Goal: Complete application form: Complete application form

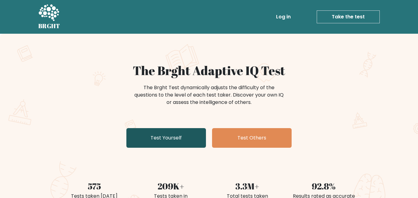
click at [144, 138] on link "Test Yourself" at bounding box center [166, 138] width 80 height 20
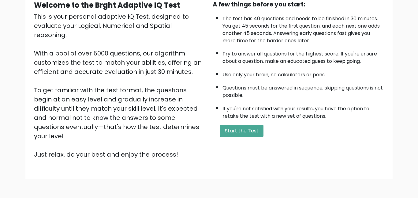
scroll to position [68, 0]
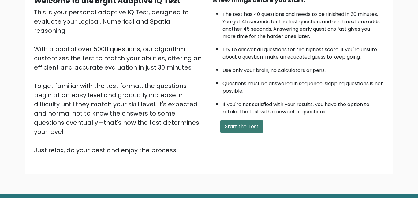
click at [235, 126] on button "Start the Test" at bounding box center [241, 126] width 43 height 12
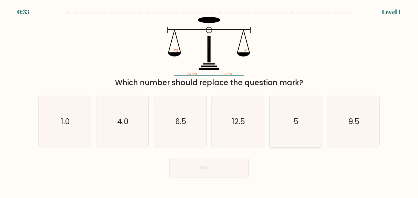
click at [299, 126] on icon "5" at bounding box center [295, 121] width 51 height 51
click at [209, 100] on input "e. 5" at bounding box center [209, 100] width 0 height 2
radio input "true"
click at [213, 168] on icon at bounding box center [215, 167] width 8 height 3
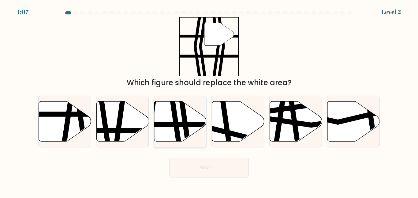
click at [173, 114] on icon at bounding box center [175, 143] width 8 height 105
click at [209, 100] on input "c." at bounding box center [209, 100] width 0 height 2
radio input "true"
click at [193, 168] on button "Next" at bounding box center [209, 168] width 80 height 20
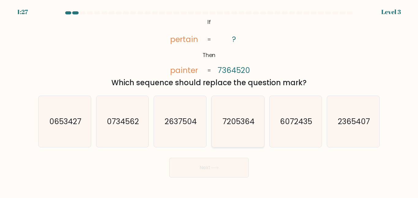
click at [228, 114] on icon "7205364" at bounding box center [237, 121] width 51 height 51
click at [209, 100] on input "d. 7205364" at bounding box center [209, 100] width 0 height 2
radio input "true"
click at [200, 166] on button "Next" at bounding box center [209, 168] width 80 height 20
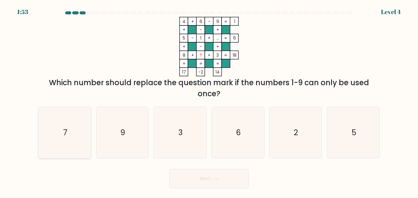
click at [58, 133] on icon "7" at bounding box center [64, 132] width 51 height 51
click at [209, 100] on input "a. 7" at bounding box center [209, 100] width 0 height 2
radio input "true"
click at [185, 179] on button "Next" at bounding box center [209, 179] width 80 height 20
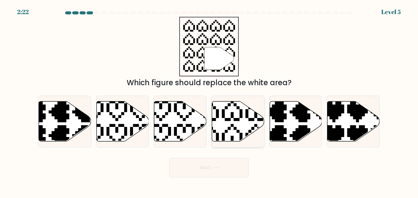
click at [234, 120] on icon at bounding box center [220, 99] width 92 height 92
click at [209, 100] on input "d." at bounding box center [209, 100] width 0 height 2
radio input "true"
click at [199, 169] on button "Next" at bounding box center [209, 168] width 80 height 20
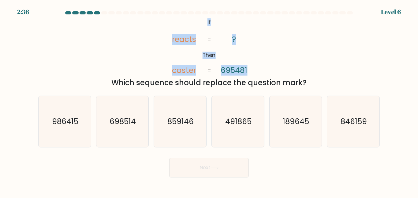
drag, startPoint x: 206, startPoint y: 19, endPoint x: 257, endPoint y: 71, distance: 72.3
click at [257, 71] on icon "@import url('[URL][DOMAIN_NAME]); If Then reacts caster ? 695481 = =" at bounding box center [209, 46] width 96 height 59
copy icon "If Then reacts caster ? 695481"
click at [127, 125] on text "698514" at bounding box center [123, 121] width 26 height 11
click at [209, 100] on input "b. 698514" at bounding box center [209, 100] width 0 height 2
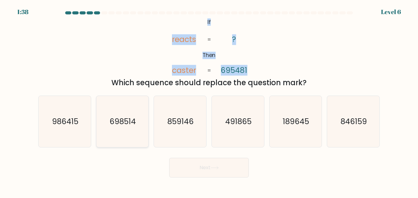
radio input "true"
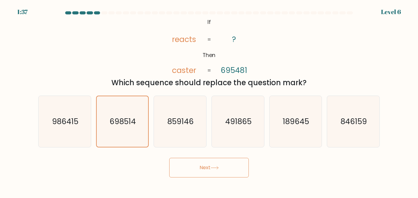
click at [215, 171] on button "Next" at bounding box center [209, 168] width 80 height 20
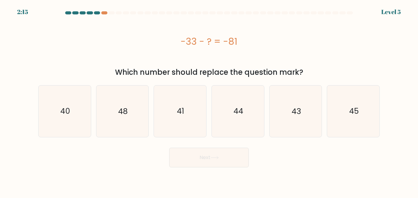
drag, startPoint x: 178, startPoint y: 39, endPoint x: 251, endPoint y: 44, distance: 73.0
click at [251, 44] on div "-33 - ? = -81" at bounding box center [209, 42] width 342 height 14
copy div "-33 - ? = -81"
click at [119, 113] on text "48" at bounding box center [122, 111] width 9 height 11
click at [209, 100] on input "b. 48" at bounding box center [209, 100] width 0 height 2
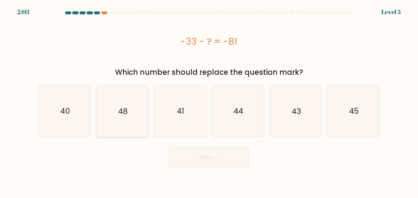
radio input "true"
click at [187, 161] on button "Next" at bounding box center [209, 158] width 80 height 20
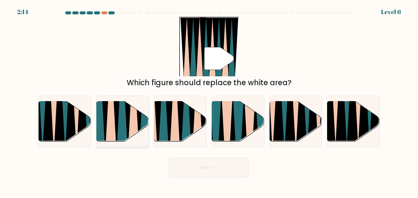
click at [111, 125] on icon at bounding box center [111, 101] width 12 height 105
click at [209, 100] on input "b." at bounding box center [209, 100] width 0 height 2
radio input "true"
click at [213, 170] on button "Next" at bounding box center [209, 168] width 80 height 20
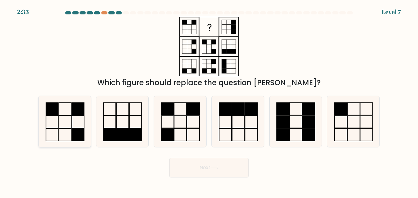
click at [59, 115] on rect at bounding box center [65, 121] width 12 height 13
click at [209, 100] on input "a." at bounding box center [209, 100] width 0 height 2
radio input "true"
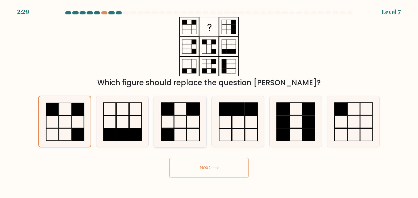
click at [171, 122] on icon at bounding box center [180, 121] width 51 height 51
click at [209, 100] on input "c." at bounding box center [209, 100] width 0 height 2
radio input "true"
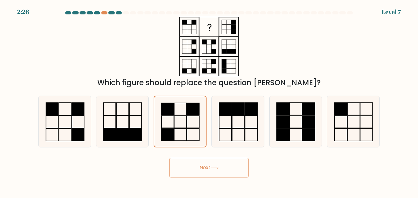
click at [204, 169] on button "Next" at bounding box center [209, 168] width 80 height 20
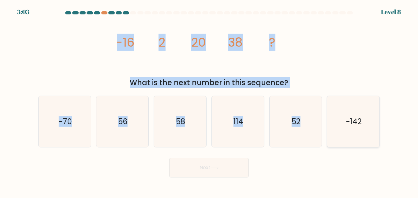
drag, startPoint x: 110, startPoint y: 39, endPoint x: 342, endPoint y: 98, distance: 239.8
click at [342, 98] on form at bounding box center [209, 94] width 418 height 166
copy form "-16 2 20 38 ? What is the next number in this sequence? a. -70 b. 56 c. 58 d. 1…"
click at [104, 42] on div "image/svg+xml -16 2 20 38 ? What is the next number in this sequence?" at bounding box center [209, 52] width 349 height 71
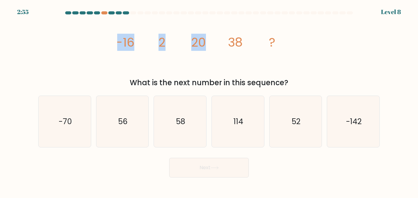
drag, startPoint x: 107, startPoint y: 39, endPoint x: 228, endPoint y: 82, distance: 128.5
click at [228, 82] on div "image/svg+xml -16 2 20 38 ? What is the next number in this sequence?" at bounding box center [209, 52] width 349 height 71
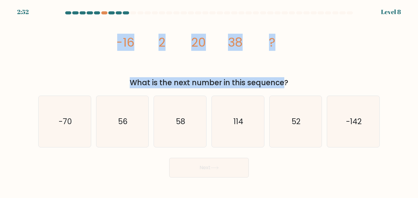
drag, startPoint x: 290, startPoint y: 81, endPoint x: 216, endPoint y: 83, distance: 74.4
click at [228, 85] on div "What is the next number in this sequence?" at bounding box center [209, 82] width 334 height 11
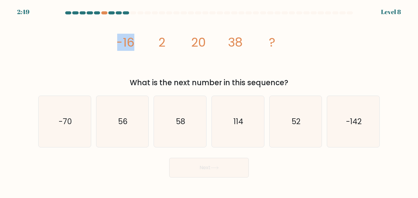
drag, startPoint x: 148, startPoint y: 62, endPoint x: 109, endPoint y: 38, distance: 45.6
click at [109, 38] on div "image/svg+xml -16 2 20 38 ? What is the next number in this sequence?" at bounding box center [209, 52] width 349 height 71
drag, startPoint x: 109, startPoint y: 38, endPoint x: 295, endPoint y: 86, distance: 192.2
click at [295, 86] on div "image/svg+xml -16 2 20 38 ? What is the next number in this sequence?" at bounding box center [209, 52] width 349 height 71
copy div "-16 2 20 38 ? What is the next number in this sequence?"
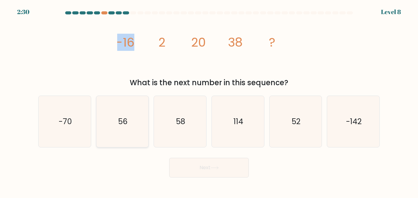
click at [128, 127] on icon "56" at bounding box center [122, 121] width 51 height 51
click at [209, 100] on input "b. 56" at bounding box center [209, 100] width 0 height 2
radio input "true"
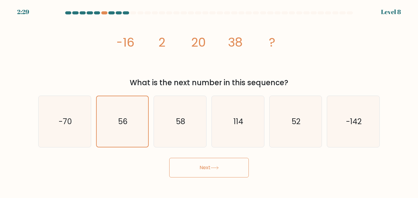
click at [230, 172] on button "Next" at bounding box center [209, 168] width 80 height 20
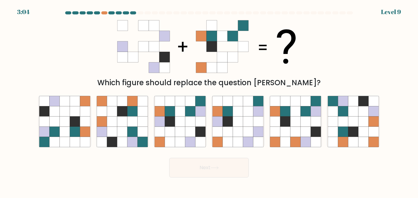
drag, startPoint x: 96, startPoint y: 27, endPoint x: 210, endPoint y: 50, distance: 117.1
click at [210, 50] on div "Which figure should replace the question [PERSON_NAME]?" at bounding box center [209, 52] width 349 height 71
click at [171, 125] on icon at bounding box center [170, 121] width 10 height 10
click at [209, 100] on input "c." at bounding box center [209, 100] width 0 height 2
radio input "true"
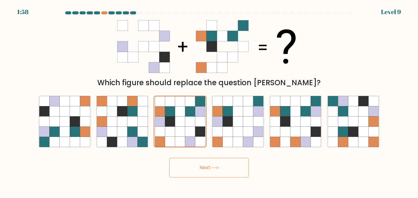
click at [203, 168] on button "Next" at bounding box center [209, 168] width 80 height 20
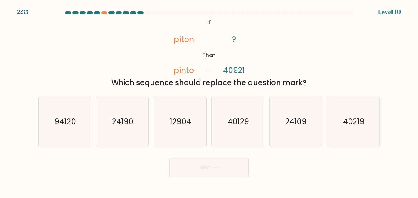
drag, startPoint x: 190, startPoint y: 16, endPoint x: 310, endPoint y: 83, distance: 137.5
click at [310, 83] on form "If ?" at bounding box center [209, 94] width 418 height 166
copy form "@import url('[URL][DOMAIN_NAME]); If Then [PERSON_NAME] ? 40921 = = Which seque…"
click at [359, 121] on text "40219" at bounding box center [353, 121] width 21 height 11
click at [209, 100] on input "f. 40219" at bounding box center [209, 100] width 0 height 2
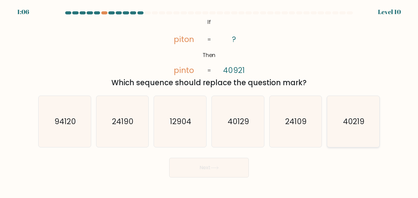
radio input "true"
click at [214, 167] on icon at bounding box center [215, 167] width 8 height 3
